Goal: Information Seeking & Learning: Learn about a topic

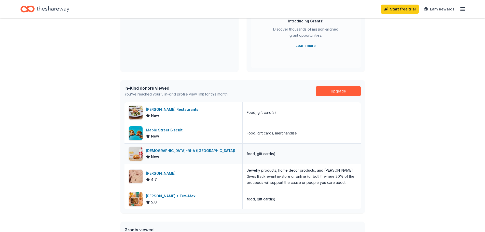
scroll to position [102, 0]
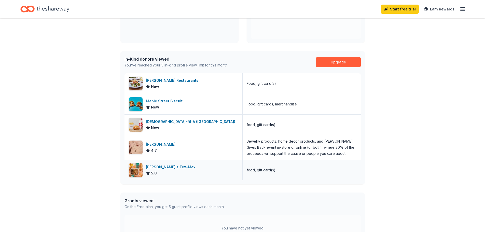
click at [162, 167] on div "[PERSON_NAME]'s Tex-Mex" at bounding box center [172, 167] width 52 height 6
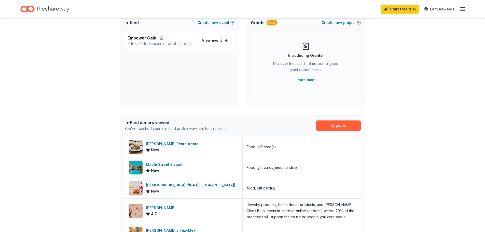
scroll to position [32, 0]
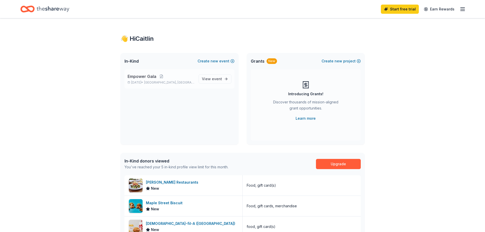
click at [143, 80] on div "Empower Gala Nov 15, 2025 • Dallas, TX" at bounding box center [161, 78] width 67 height 11
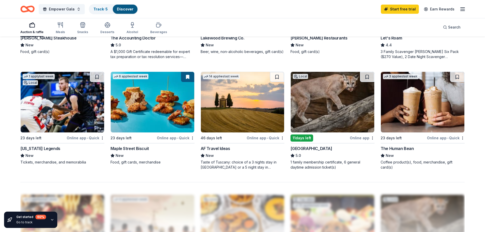
scroll to position [331, 0]
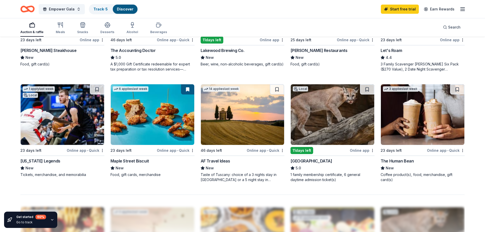
click at [401, 162] on div "The Human Bean" at bounding box center [397, 161] width 33 height 6
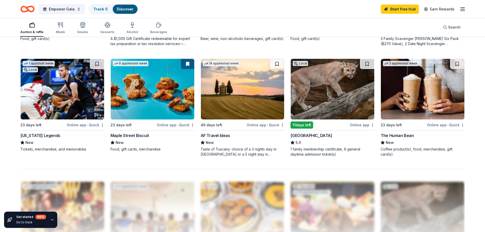
scroll to position [498, 0]
